Goal: Task Accomplishment & Management: Manage account settings

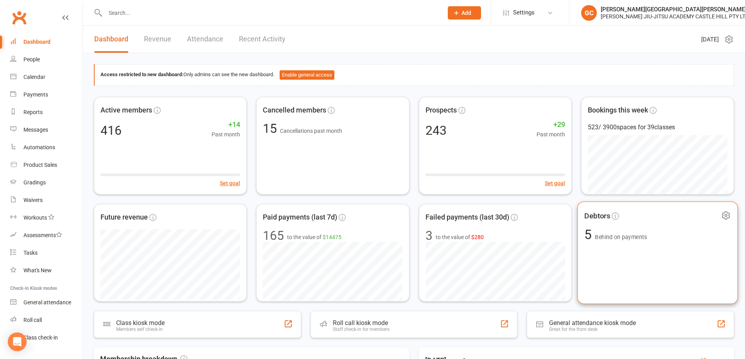
click at [623, 235] on span "Behind on payments" at bounding box center [621, 237] width 52 height 7
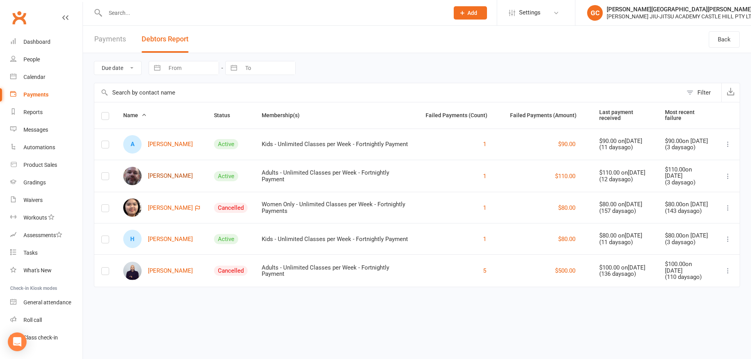
click at [165, 174] on link "[PERSON_NAME]" at bounding box center [158, 176] width 70 height 18
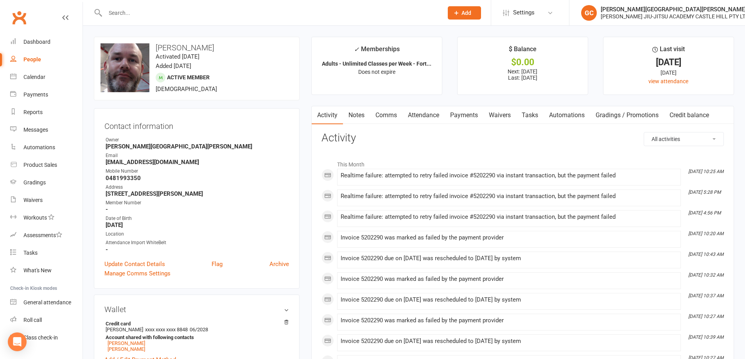
click at [464, 113] on link "Payments" at bounding box center [464, 115] width 39 height 18
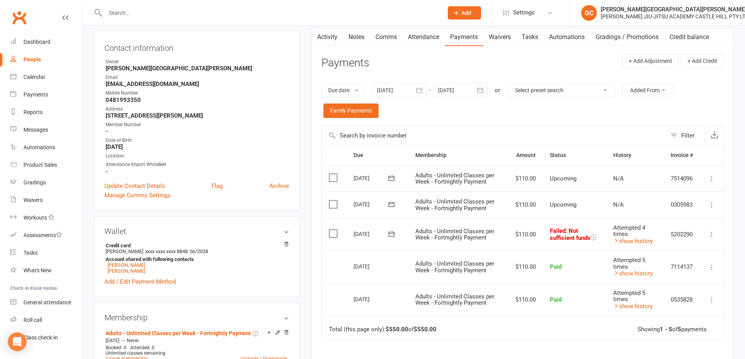
scroll to position [104, 0]
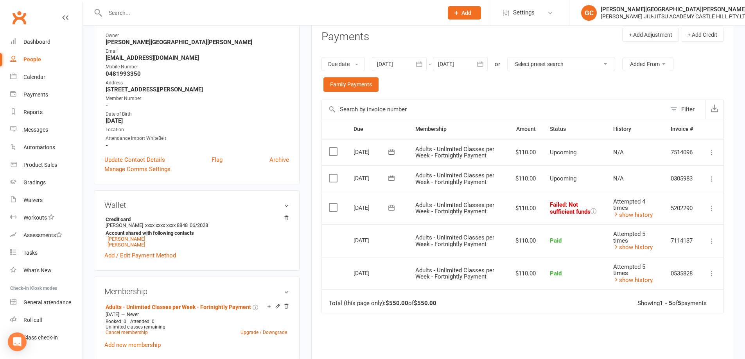
click at [710, 208] on icon at bounding box center [712, 208] width 8 height 8
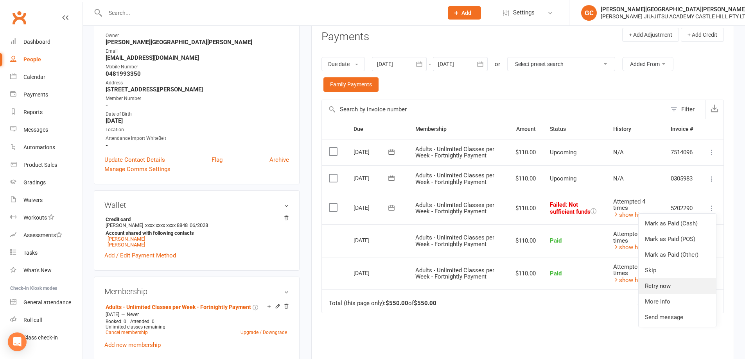
click at [666, 285] on link "Retry now" at bounding box center [676, 286] width 77 height 16
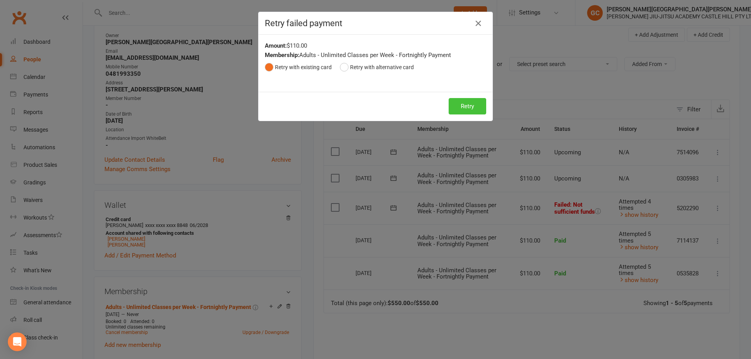
click at [467, 108] on button "Retry" at bounding box center [467, 106] width 38 height 16
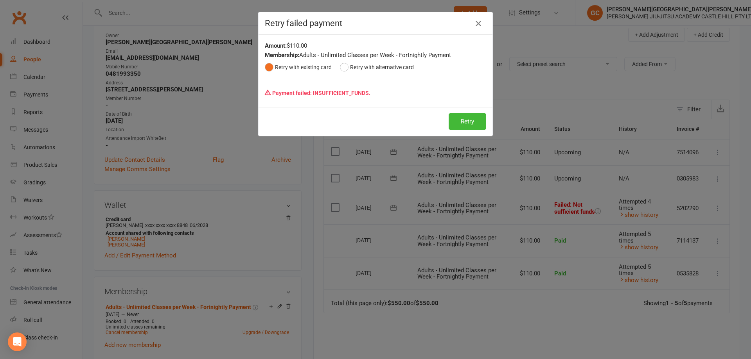
click at [475, 22] on icon "button" at bounding box center [477, 23] width 9 height 9
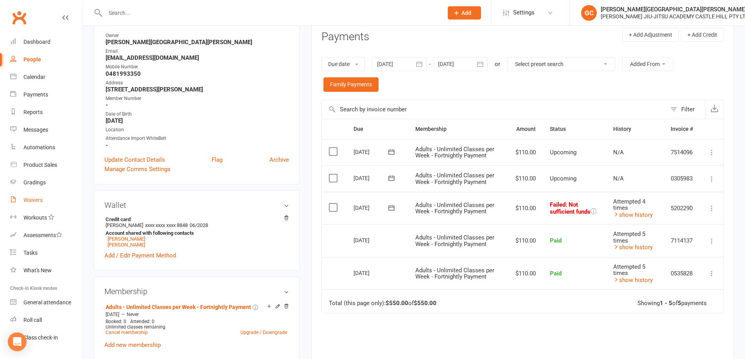
click at [34, 201] on div "Waivers" at bounding box center [32, 200] width 19 height 6
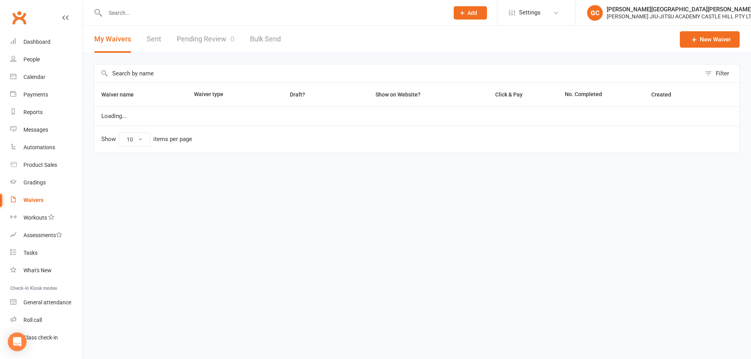
select select "100"
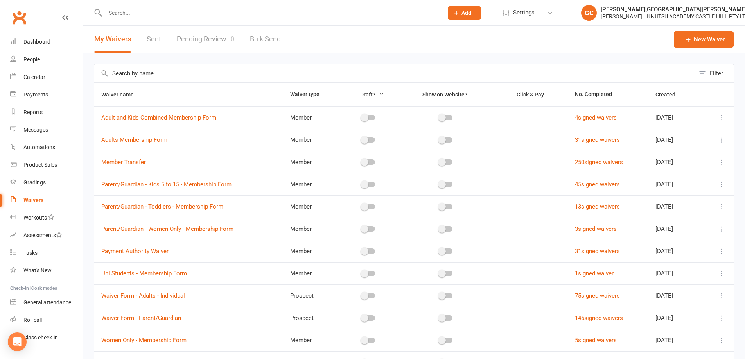
click at [209, 40] on link "Pending Review 0" at bounding box center [205, 39] width 57 height 27
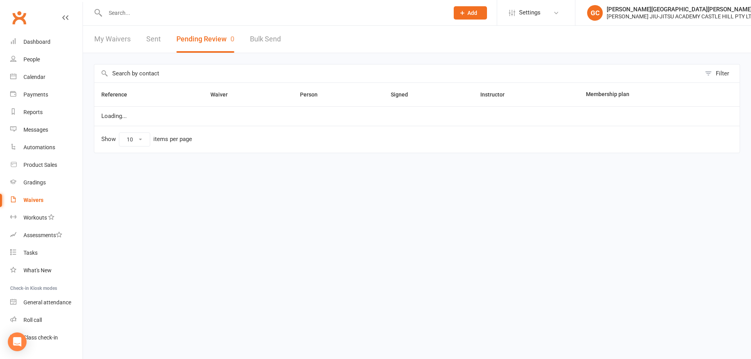
select select "100"
click at [121, 13] on input "text" at bounding box center [273, 12] width 341 height 11
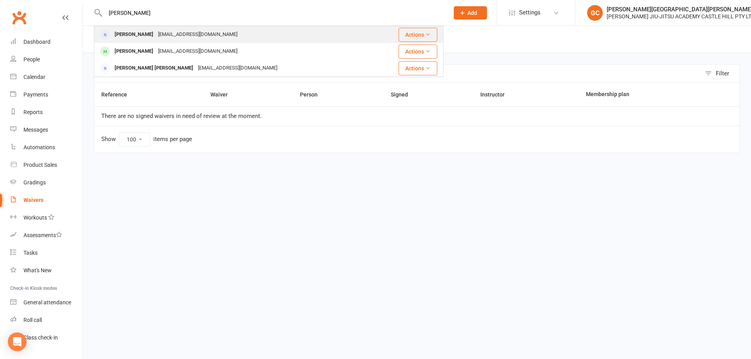
type input "[PERSON_NAME]"
click at [138, 36] on div "[PERSON_NAME]" at bounding box center [133, 34] width 43 height 11
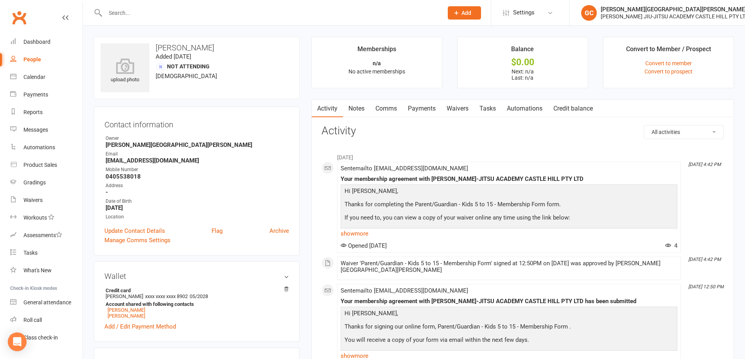
click at [460, 105] on link "Waivers" at bounding box center [457, 109] width 33 height 18
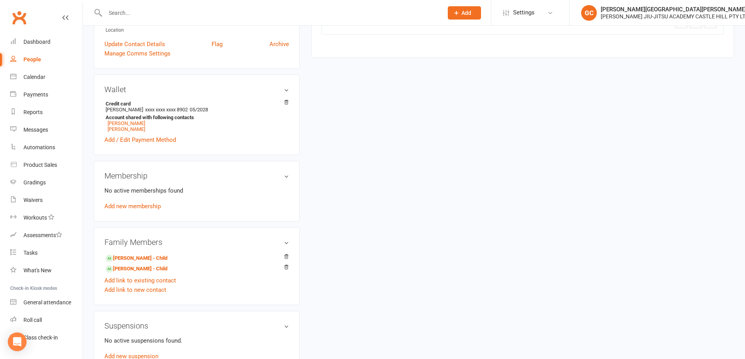
scroll to position [235, 0]
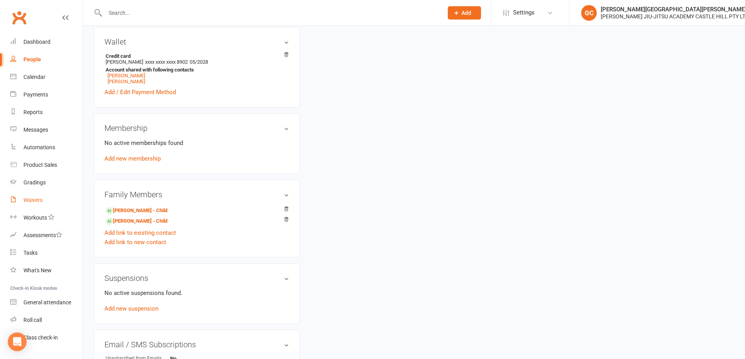
click at [37, 205] on link "Waivers" at bounding box center [46, 201] width 72 height 18
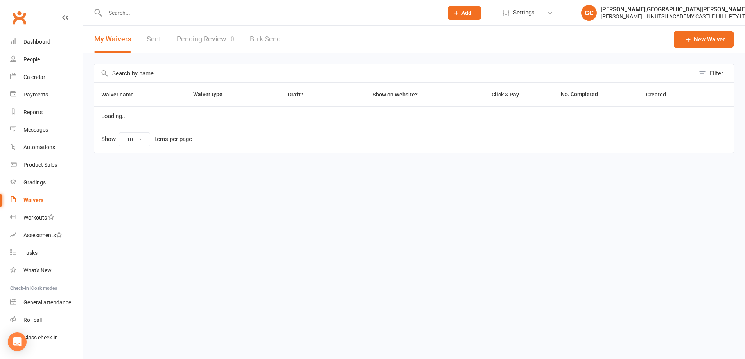
select select "100"
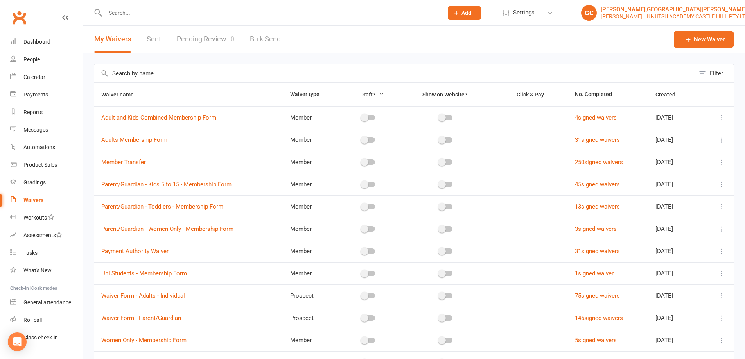
click at [648, 10] on div "[PERSON_NAME][GEOGRAPHIC_DATA][PERSON_NAME]" at bounding box center [675, 9] width 148 height 7
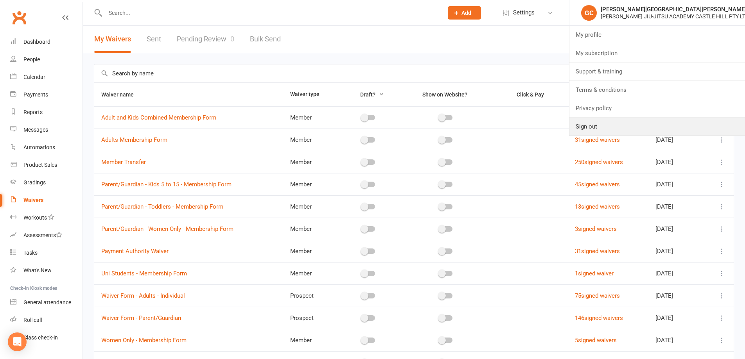
click at [588, 129] on link "Sign out" at bounding box center [657, 127] width 176 height 18
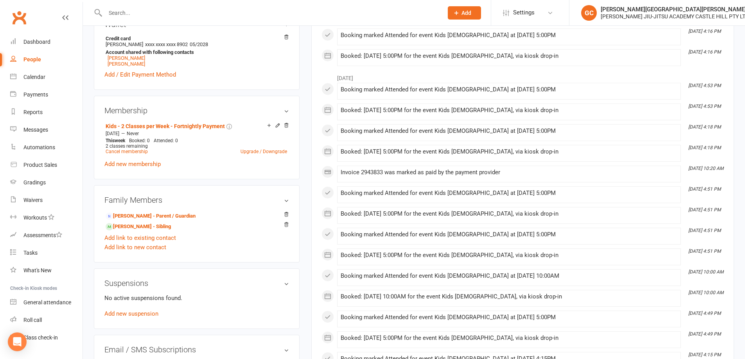
scroll to position [378, 0]
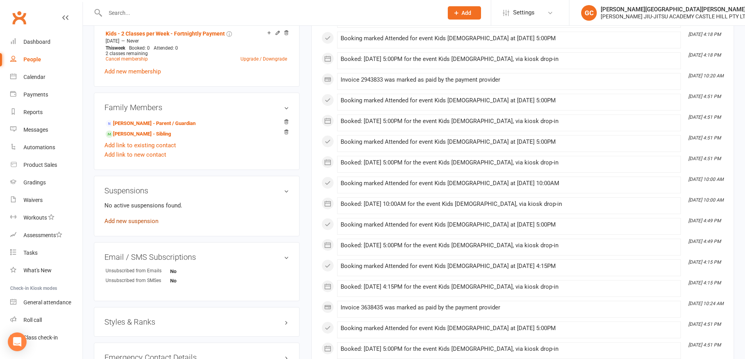
click at [132, 222] on link "Add new suspension" at bounding box center [131, 221] width 54 height 7
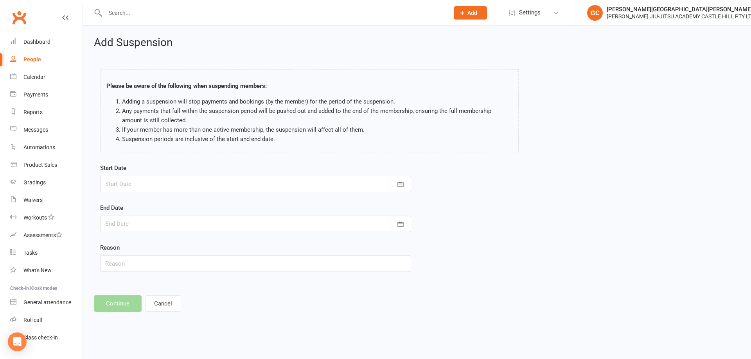
click at [126, 182] on div at bounding box center [255, 184] width 311 height 16
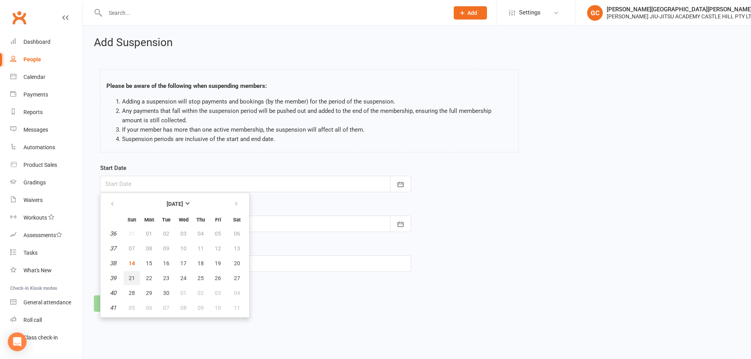
click at [136, 280] on button "21" at bounding box center [132, 278] width 16 height 14
type input "[DATE]"
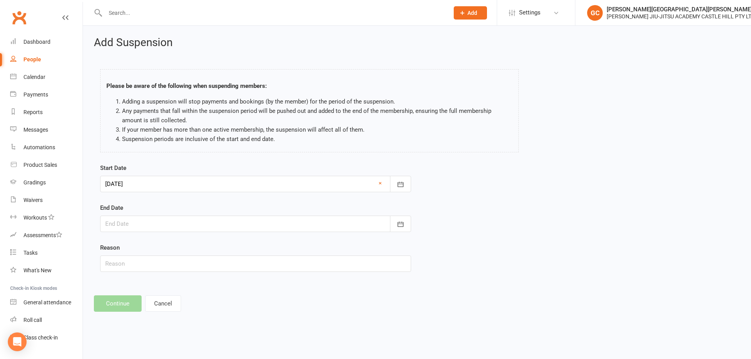
click at [114, 224] on div at bounding box center [255, 224] width 311 height 16
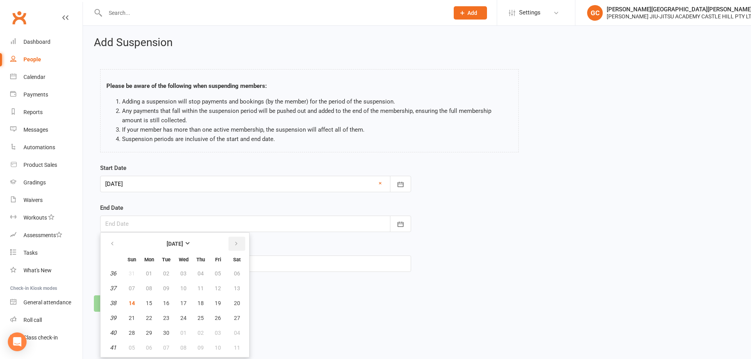
click at [233, 242] on button "button" at bounding box center [236, 244] width 17 height 14
click at [234, 243] on icon "button" at bounding box center [235, 244] width 5 height 6
click at [113, 242] on icon "button" at bounding box center [111, 244] width 5 height 6
click at [133, 304] on span "12" at bounding box center [132, 303] width 6 height 6
type input "[DATE]"
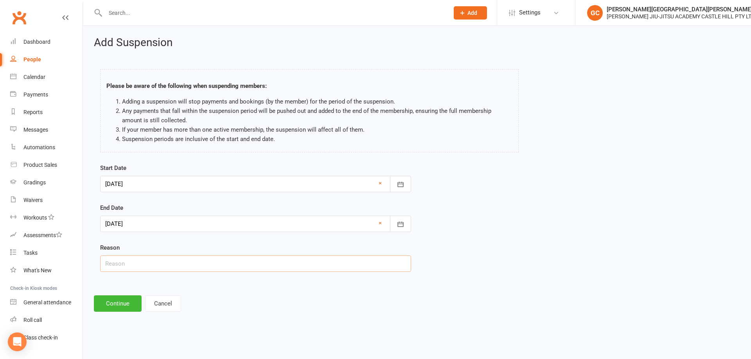
drag, startPoint x: 122, startPoint y: 264, endPoint x: 125, endPoint y: 261, distance: 4.2
click at [123, 264] on input "text" at bounding box center [255, 264] width 311 height 16
click at [128, 263] on input "Travell9ing" at bounding box center [255, 264] width 311 height 16
type input "Travelling"
click at [116, 304] on button "Continue" at bounding box center [118, 304] width 48 height 16
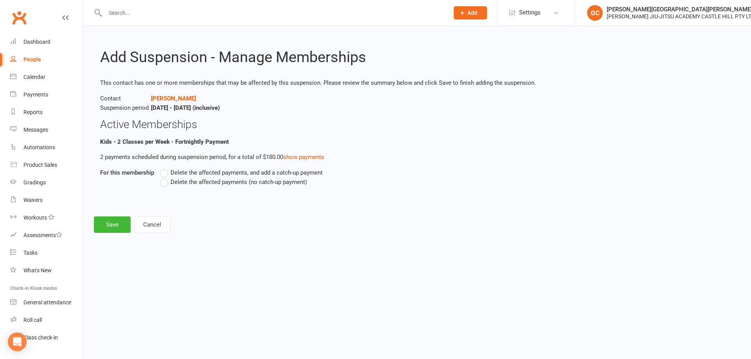
click at [164, 182] on label "Delete the affected payments (no catch-up payment)" at bounding box center [233, 181] width 147 height 9
click at [164, 177] on input "Delete the affected payments (no catch-up payment)" at bounding box center [162, 177] width 5 height 0
click at [152, 221] on button "Cancel" at bounding box center [152, 225] width 36 height 16
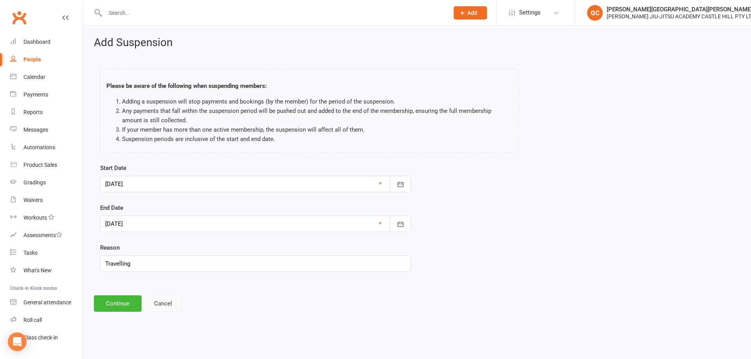
click at [162, 303] on button "Cancel" at bounding box center [163, 304] width 36 height 16
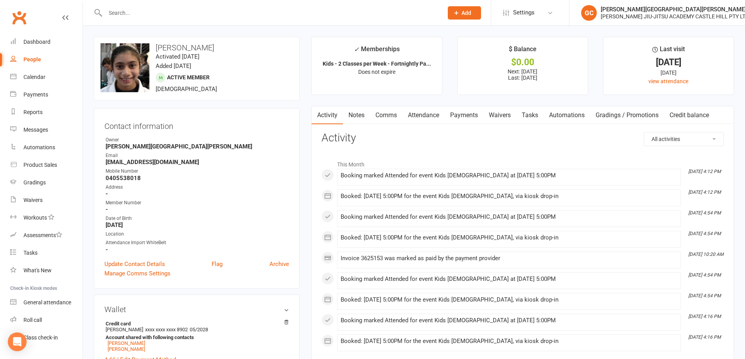
click at [471, 113] on link "Payments" at bounding box center [464, 115] width 39 height 18
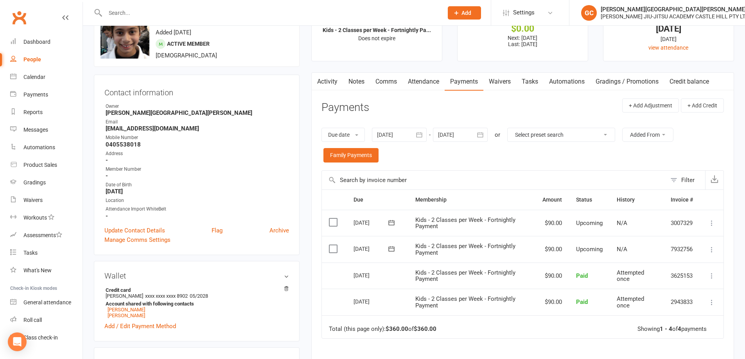
scroll to position [39, 0]
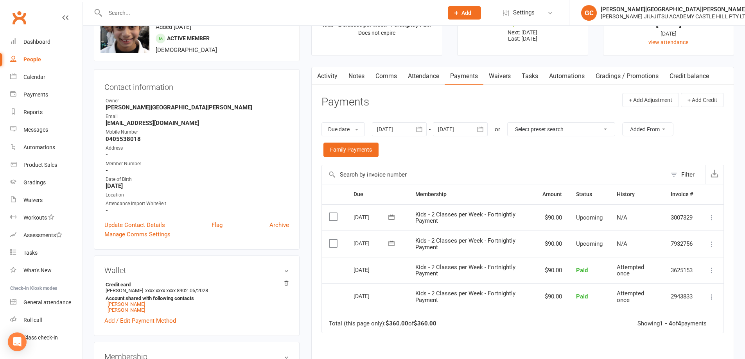
click at [574, 167] on input "text" at bounding box center [494, 174] width 344 height 19
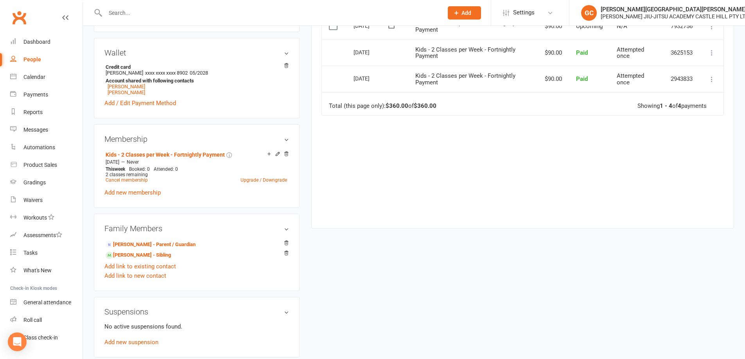
scroll to position [261, 0]
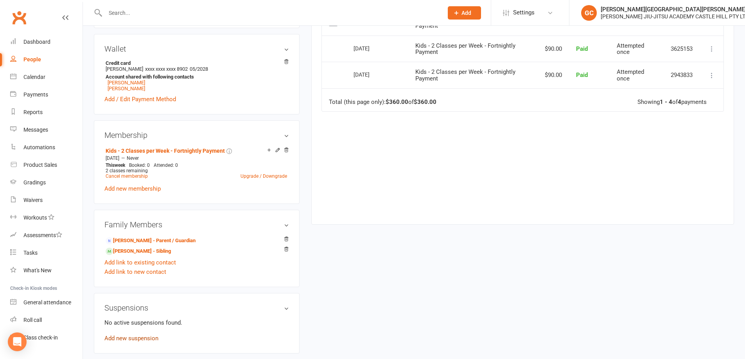
click at [130, 339] on link "Add new suspension" at bounding box center [131, 338] width 54 height 7
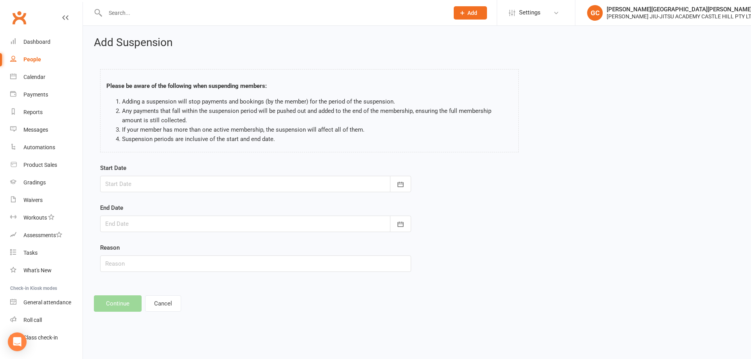
click at [146, 186] on div at bounding box center [255, 184] width 311 height 16
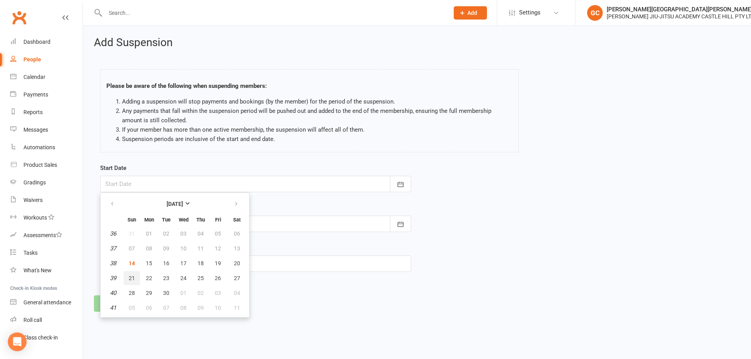
click at [131, 279] on span "21" at bounding box center [132, 278] width 6 height 6
type input "[DATE]"
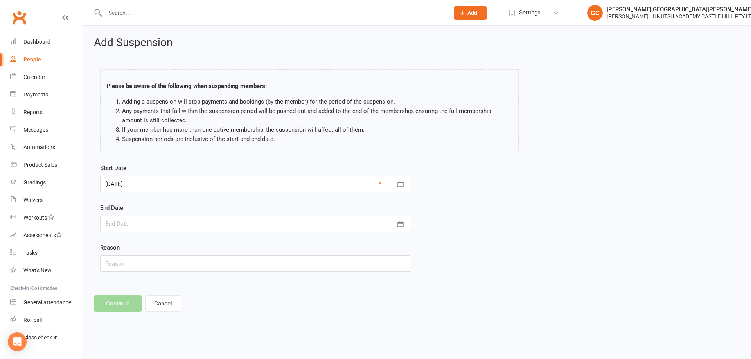
click at [113, 224] on div at bounding box center [255, 224] width 311 height 16
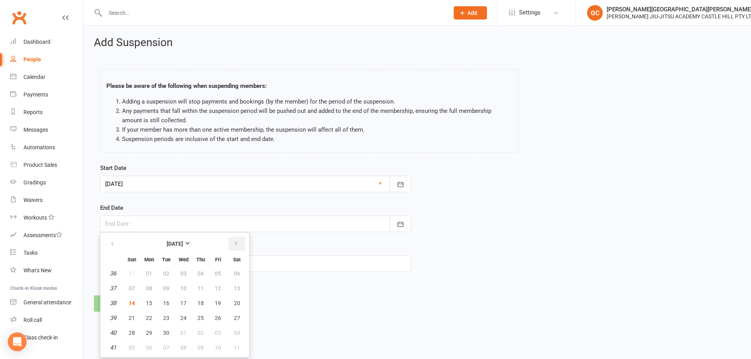
click at [238, 243] on icon "button" at bounding box center [235, 244] width 5 height 6
click at [131, 302] on span "12" at bounding box center [132, 303] width 6 height 6
type input "[DATE]"
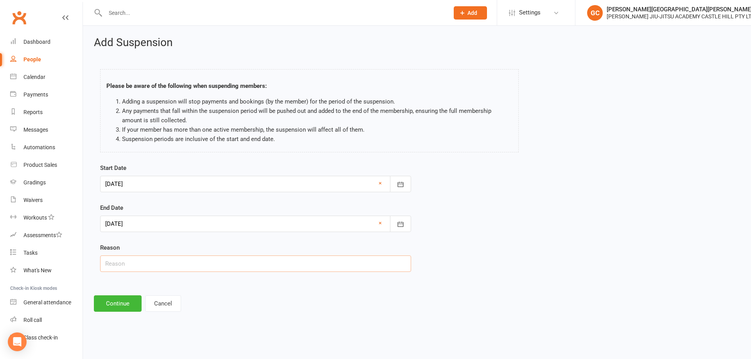
click at [126, 267] on input "text" at bounding box center [255, 264] width 311 height 16
type input "Travelling"
click at [118, 307] on button "Continue" at bounding box center [118, 304] width 48 height 16
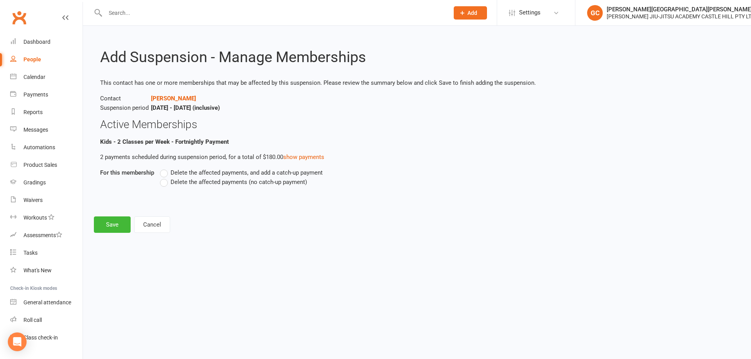
click at [167, 173] on label "Delete the affected payments, and add a catch-up payment" at bounding box center [241, 172] width 163 height 9
click at [165, 168] on input "Delete the affected payments, and add a catch-up payment" at bounding box center [162, 168] width 5 height 0
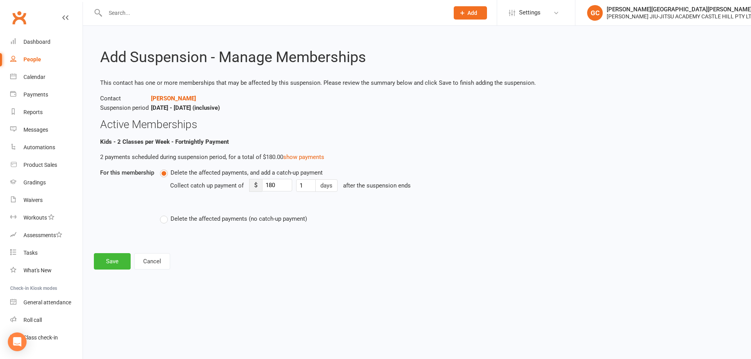
click at [164, 220] on label "Delete the affected payments (no catch-up payment)" at bounding box center [233, 218] width 147 height 9
click at [164, 214] on input "Delete the affected payments (no catch-up payment)" at bounding box center [162, 214] width 5 height 0
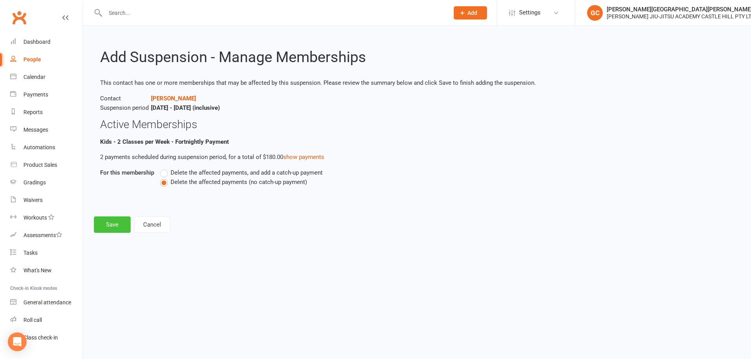
click at [115, 223] on button "Save" at bounding box center [112, 225] width 37 height 16
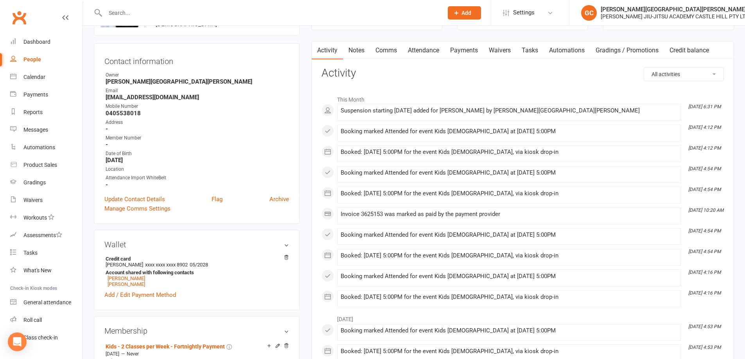
scroll to position [52, 0]
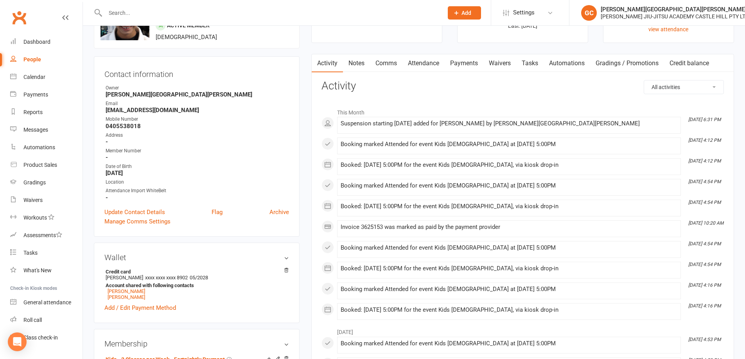
drag, startPoint x: 466, startPoint y: 62, endPoint x: 461, endPoint y: 108, distance: 46.0
click at [466, 62] on link "Payments" at bounding box center [464, 63] width 39 height 18
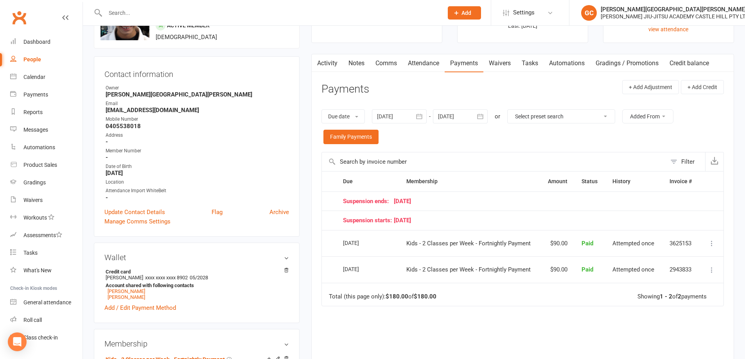
drag, startPoint x: 459, startPoint y: 114, endPoint x: 462, endPoint y: 114, distance: 3.9
click at [459, 114] on div at bounding box center [460, 116] width 55 height 14
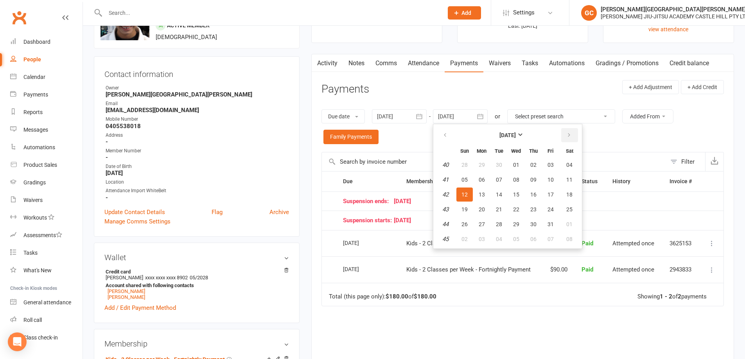
click at [571, 138] on icon "button" at bounding box center [568, 135] width 5 height 6
click at [571, 137] on icon "button" at bounding box center [568, 135] width 5 height 6
click at [571, 195] on span "20" at bounding box center [569, 195] width 6 height 6
type input "20 Dec 2025"
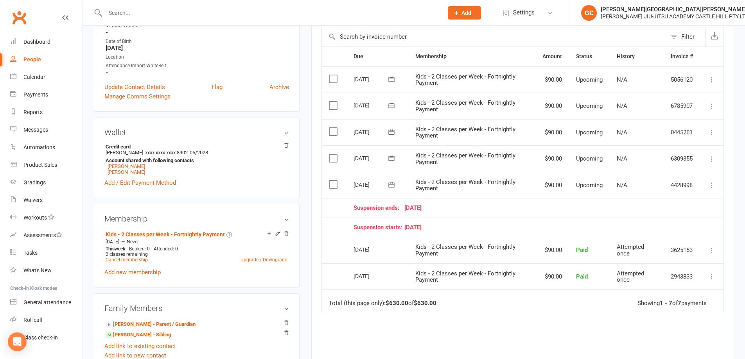
scroll to position [235, 0]
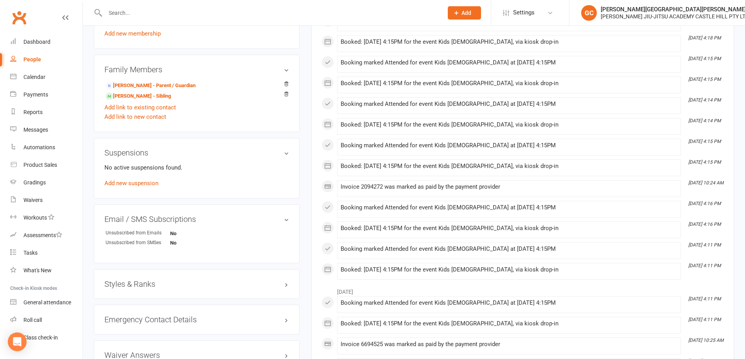
scroll to position [430, 0]
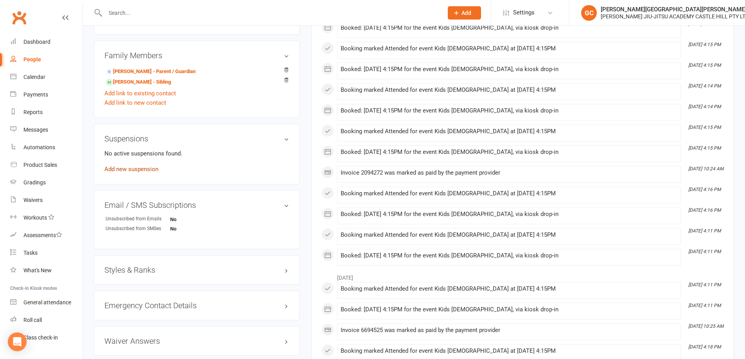
click at [132, 170] on link "Add new suspension" at bounding box center [131, 169] width 54 height 7
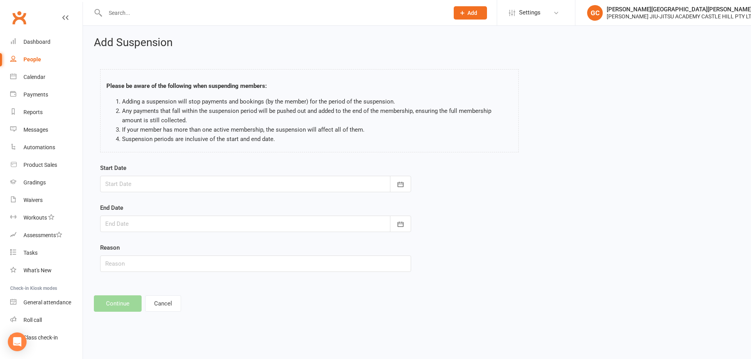
click at [166, 184] on div at bounding box center [255, 184] width 311 height 16
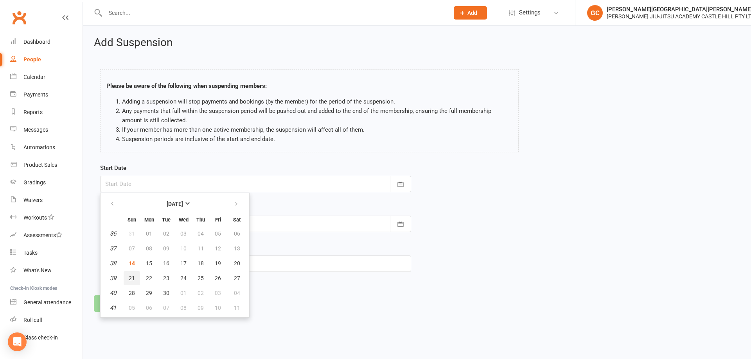
click at [131, 277] on span "21" at bounding box center [132, 278] width 6 height 6
type input "[DATE]"
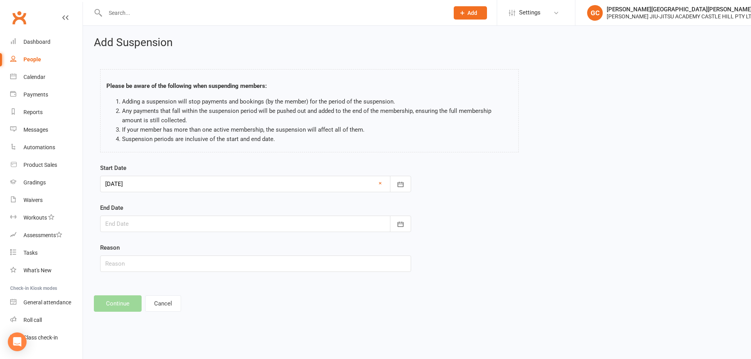
click at [135, 225] on div at bounding box center [255, 224] width 311 height 16
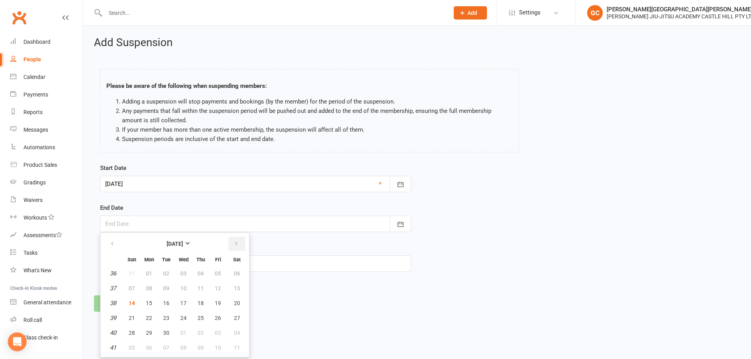
click at [239, 241] on button "button" at bounding box center [236, 244] width 17 height 14
click at [129, 302] on span "12" at bounding box center [132, 303] width 6 height 6
type input "[DATE]"
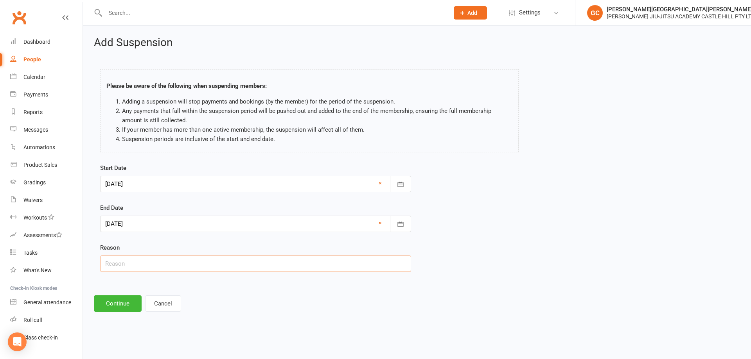
drag, startPoint x: 122, startPoint y: 265, endPoint x: 125, endPoint y: 262, distance: 4.7
click at [122, 265] on input "text" at bounding box center [255, 264] width 311 height 16
type input "Travelling"
click at [126, 301] on button "Continue" at bounding box center [118, 304] width 48 height 16
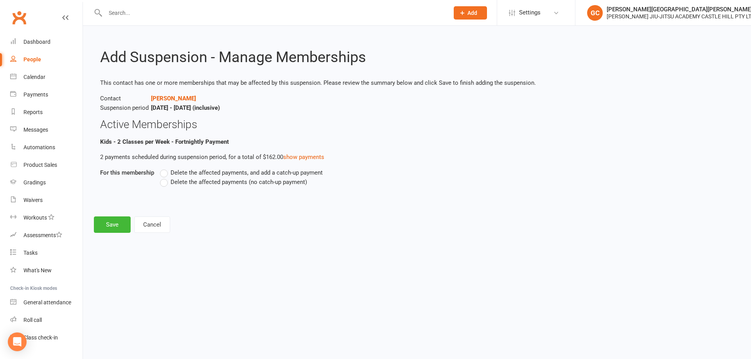
click at [165, 170] on label "Delete the affected payments, and add a catch-up payment" at bounding box center [241, 172] width 163 height 9
click at [165, 168] on input "Delete the affected payments, and add a catch-up payment" at bounding box center [162, 168] width 5 height 0
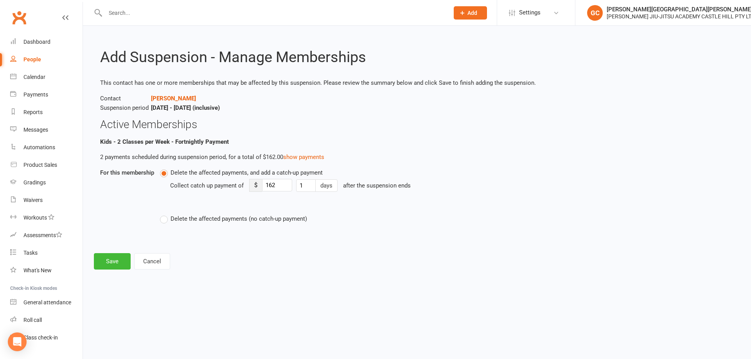
click at [166, 221] on label "Delete the affected payments (no catch-up payment)" at bounding box center [233, 218] width 147 height 9
click at [165, 214] on input "Delete the affected payments (no catch-up payment)" at bounding box center [162, 214] width 5 height 0
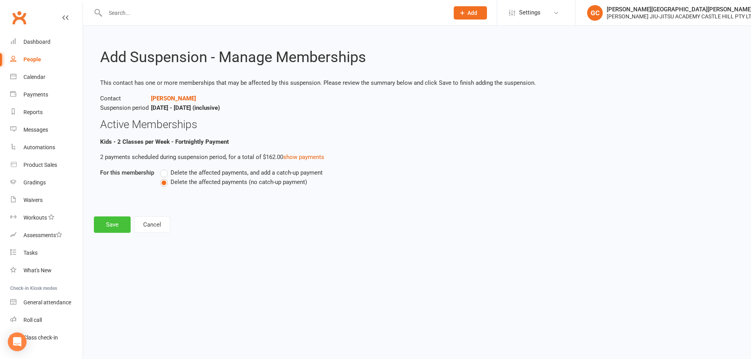
click at [117, 222] on button "Save" at bounding box center [112, 225] width 37 height 16
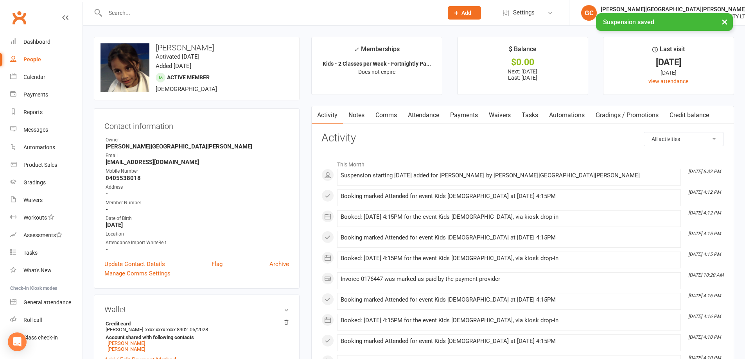
click at [471, 115] on link "Payments" at bounding box center [464, 115] width 39 height 18
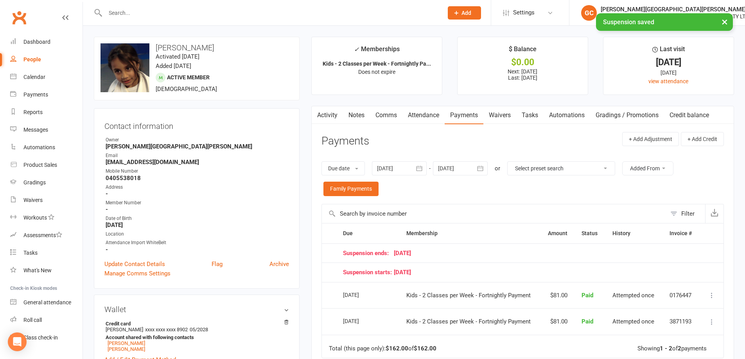
drag, startPoint x: 461, startPoint y: 163, endPoint x: 470, endPoint y: 166, distance: 9.4
click at [461, 163] on div at bounding box center [460, 168] width 55 height 14
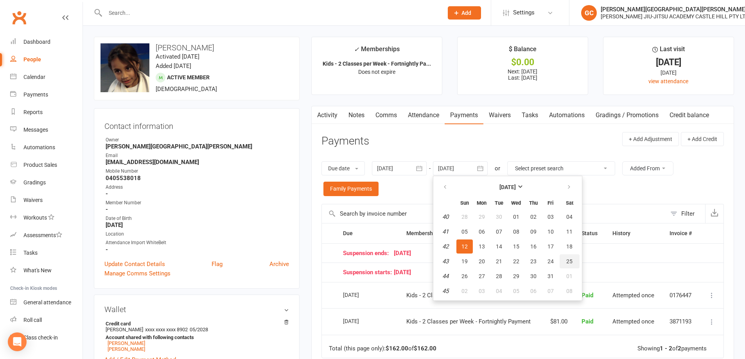
click at [570, 263] on span "25" at bounding box center [569, 261] width 6 height 6
type input "25 Oct 2025"
